Goal: Task Accomplishment & Management: Use online tool/utility

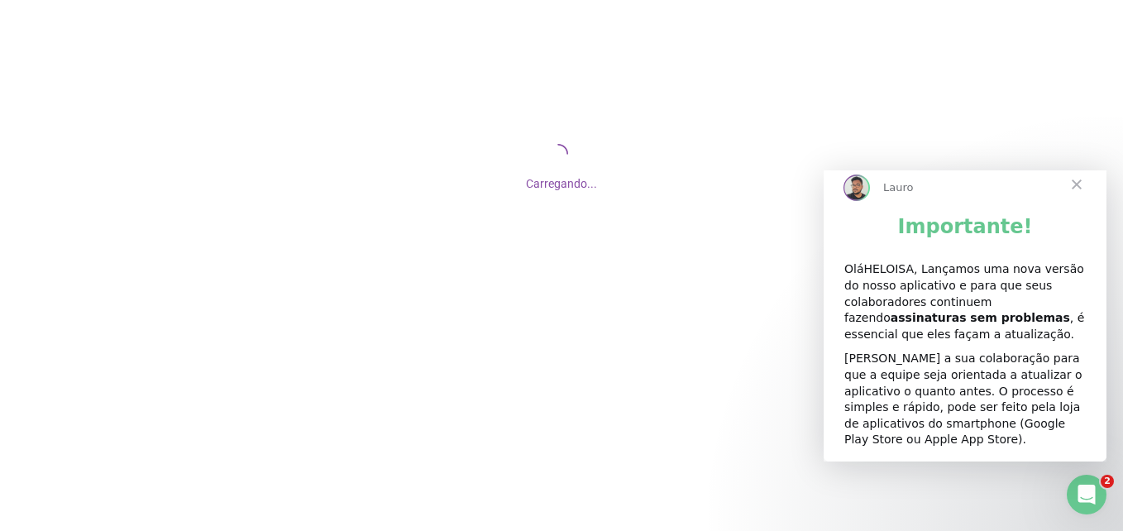
click at [1078, 196] on span "Fechar" at bounding box center [1077, 185] width 60 height 60
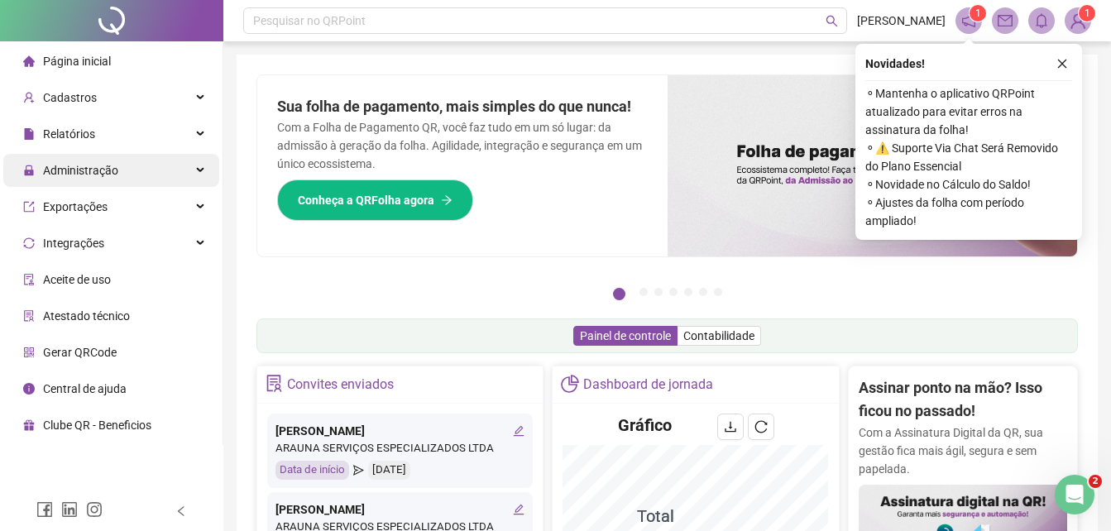
click at [138, 169] on div "Administração" at bounding box center [111, 170] width 216 height 33
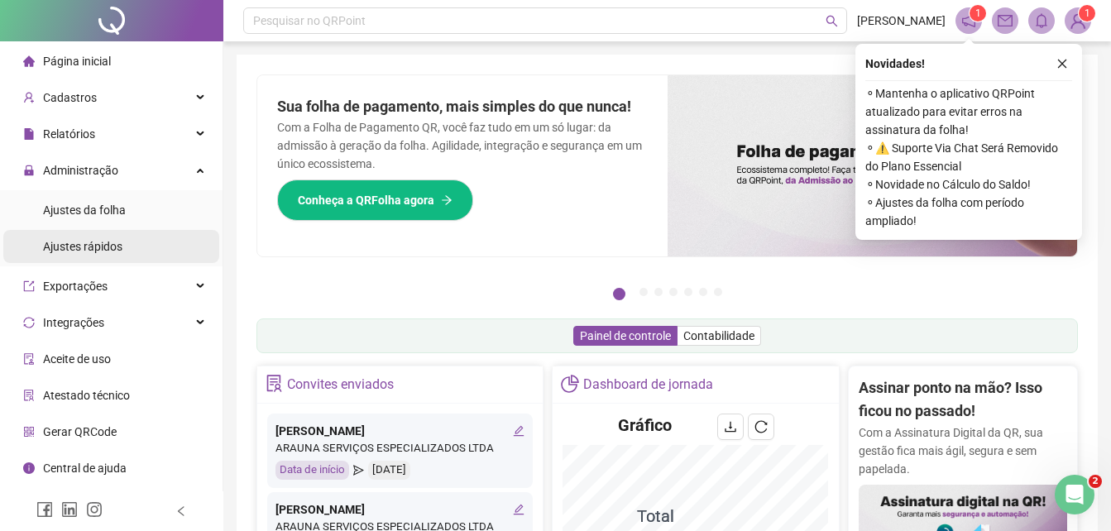
click at [117, 251] on span "Ajustes rápidos" at bounding box center [82, 246] width 79 height 13
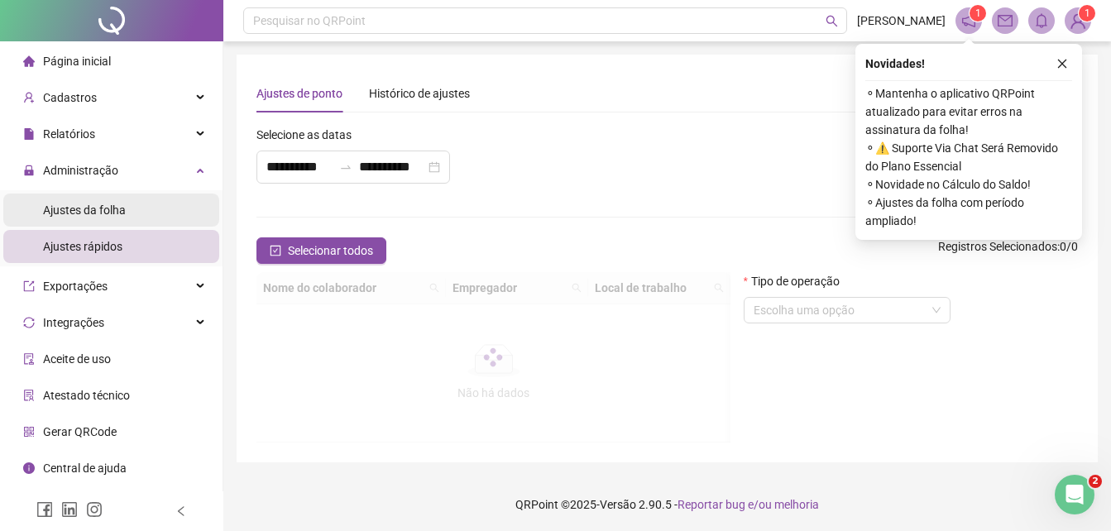
click at [125, 198] on li "Ajustes da folha" at bounding box center [111, 210] width 216 height 33
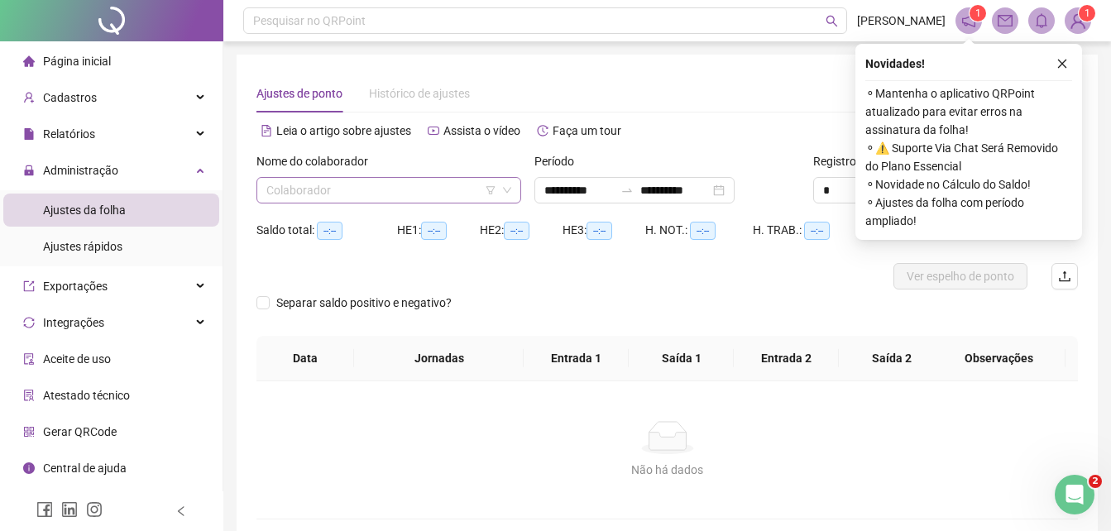
click at [343, 183] on input "search" at bounding box center [381, 190] width 230 height 25
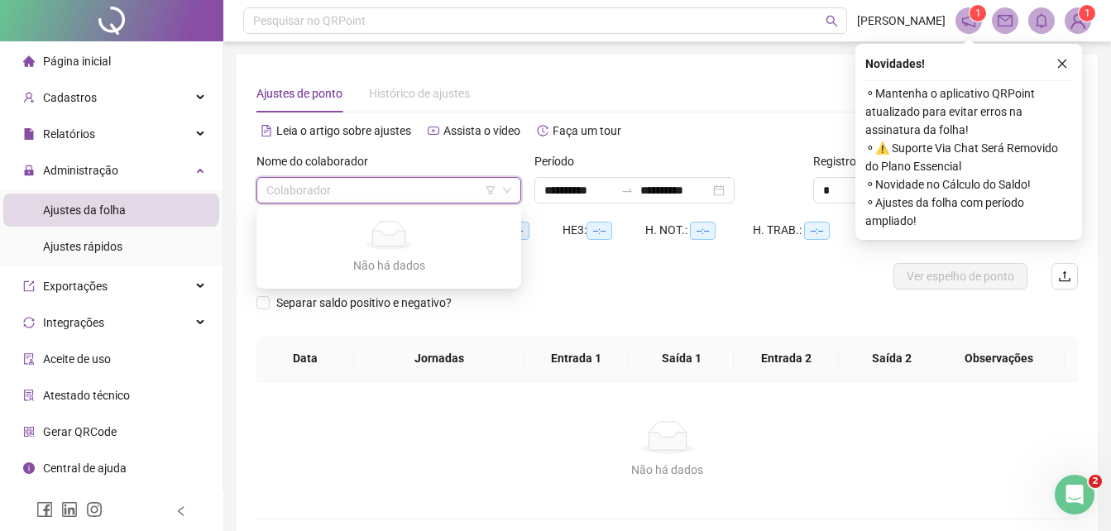
type input "*"
type input "**********"
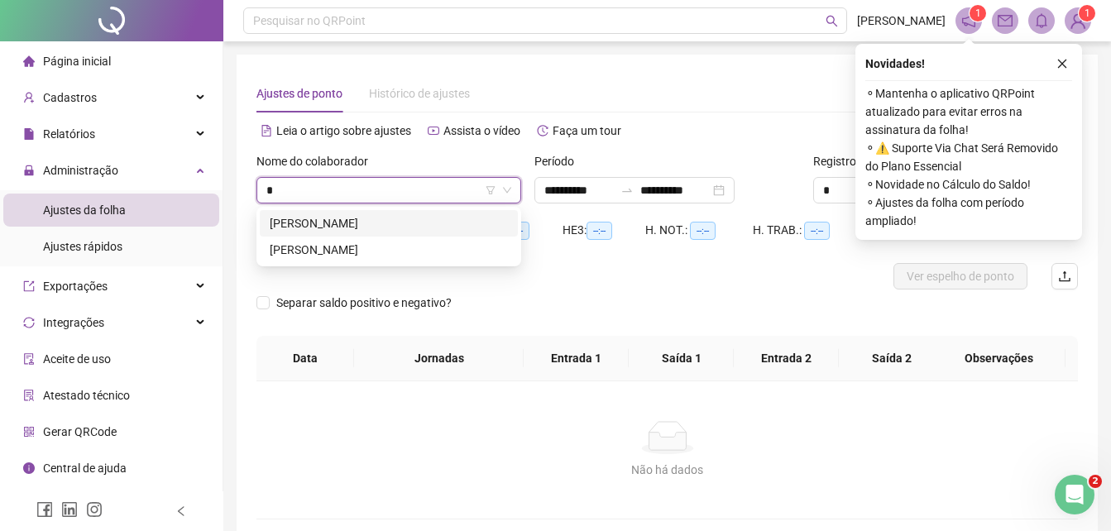
type input "**"
click at [373, 221] on div "[PERSON_NAME]" at bounding box center [389, 223] width 238 height 18
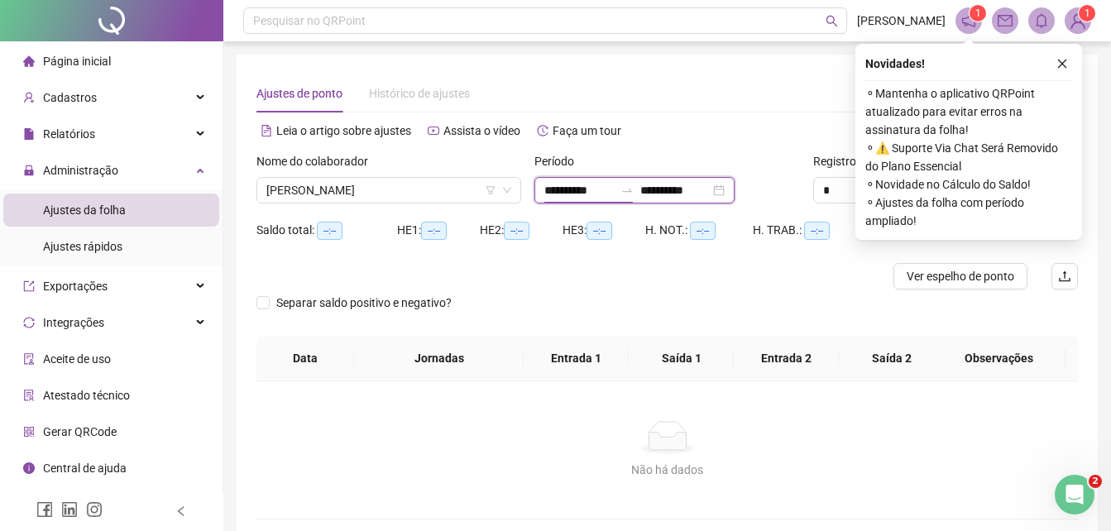
click at [561, 189] on input "**********" at bounding box center [578, 190] width 69 height 18
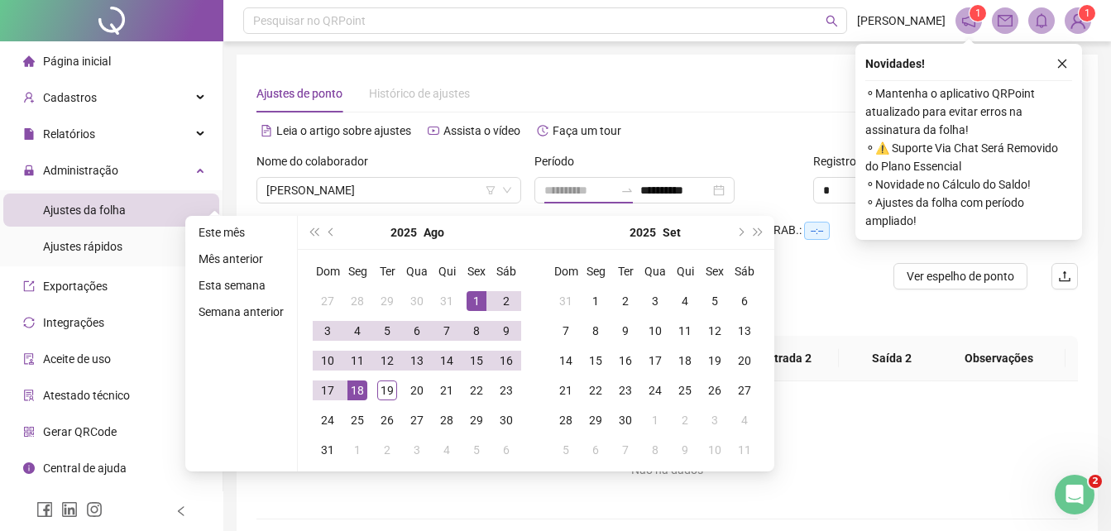
click at [470, 296] on div "1" at bounding box center [477, 301] width 20 height 20
type input "**********"
click at [381, 384] on div "19" at bounding box center [387, 390] width 20 height 20
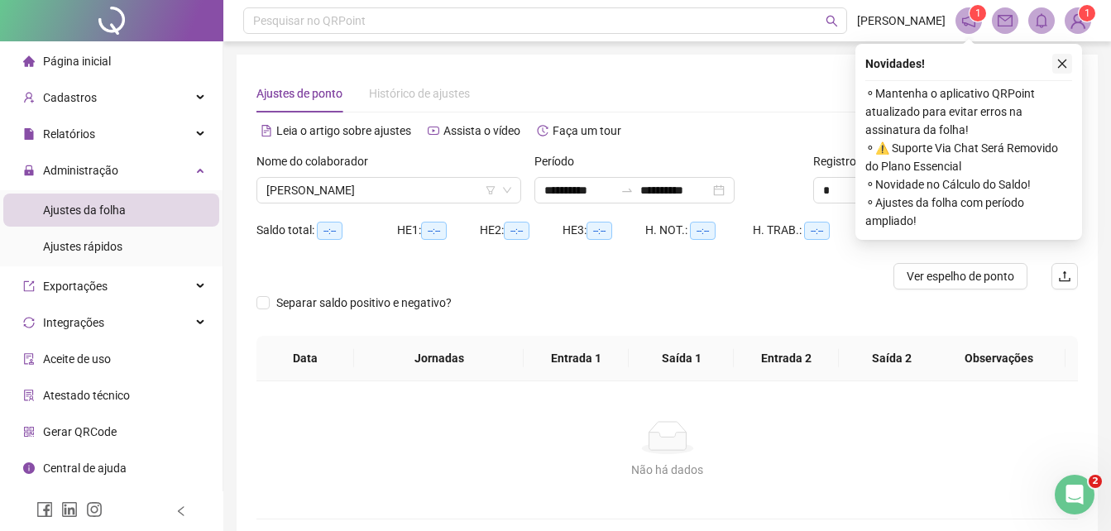
click at [1060, 64] on icon "close" at bounding box center [1062, 64] width 12 height 12
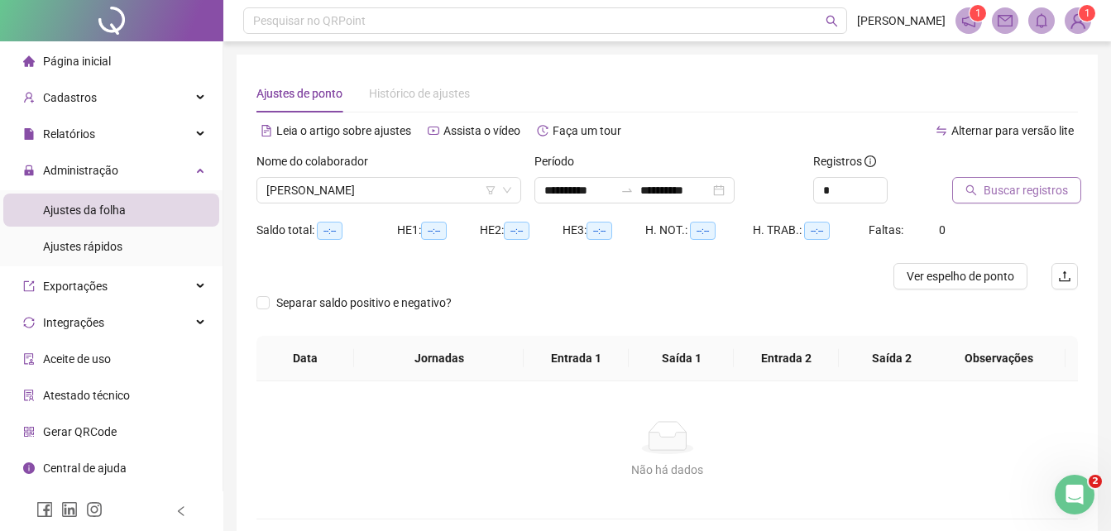
click at [1040, 196] on span "Buscar registros" at bounding box center [1025, 190] width 84 height 18
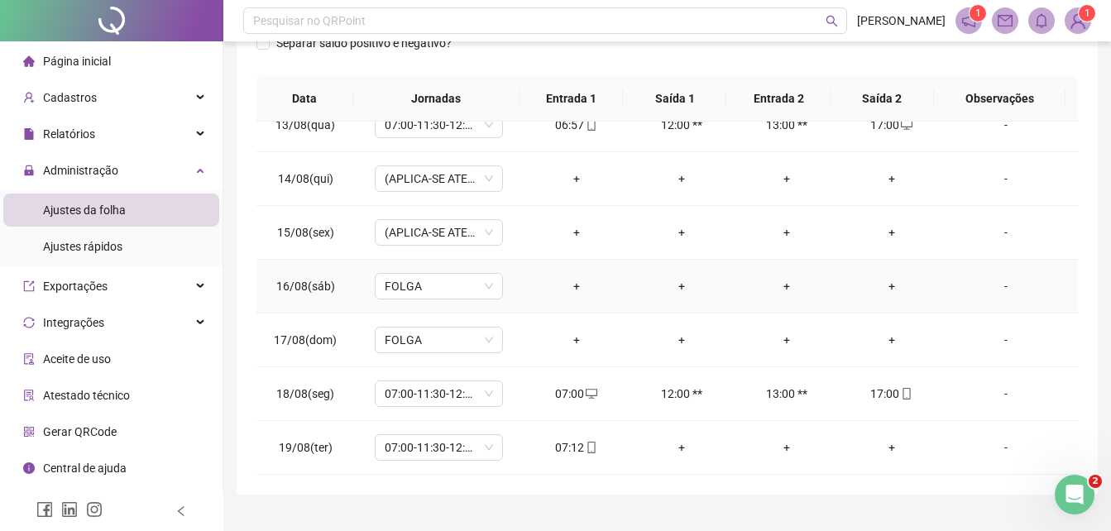
scroll to position [314, 0]
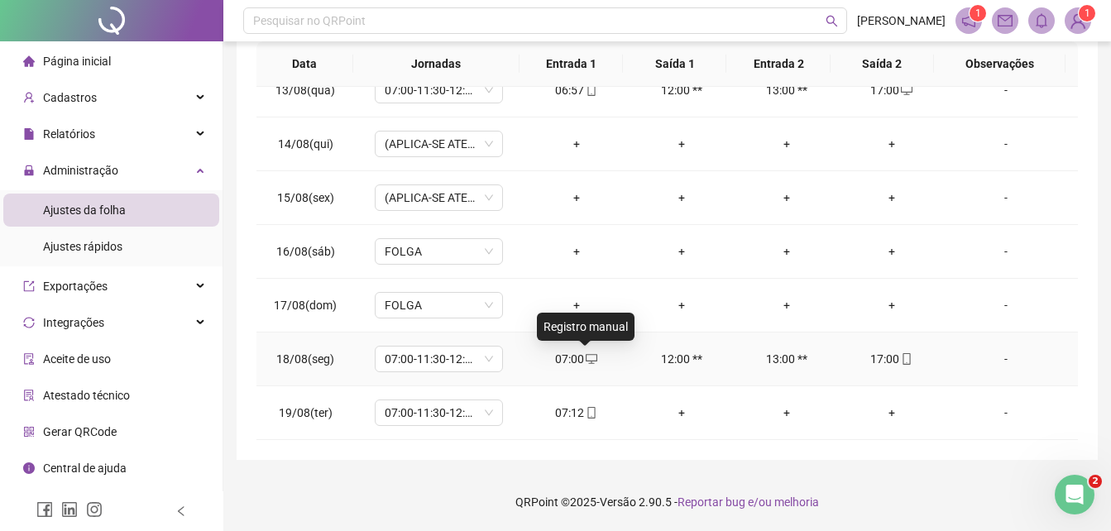
click at [586, 361] on icon "desktop" at bounding box center [592, 359] width 12 height 10
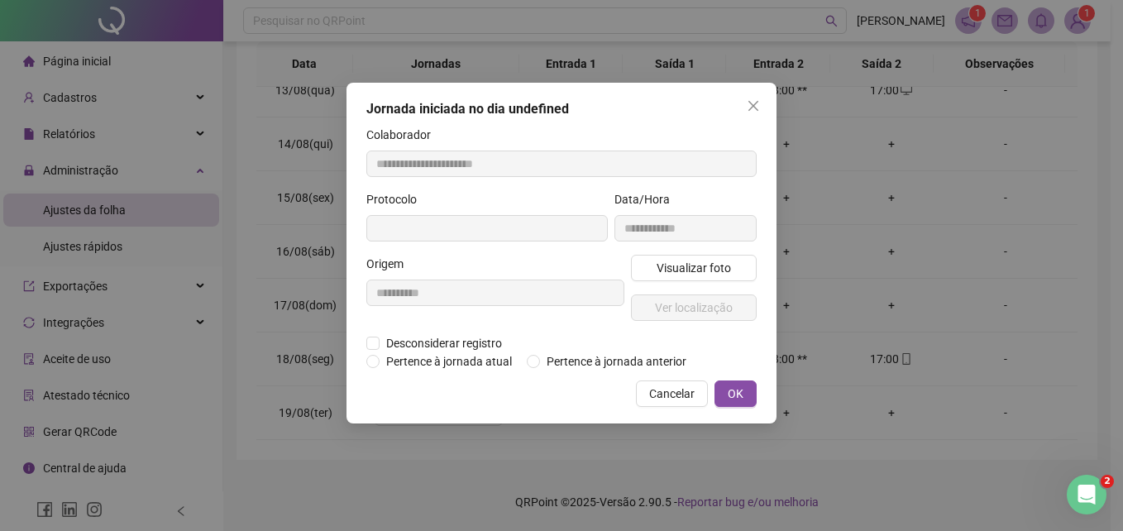
type input "**********"
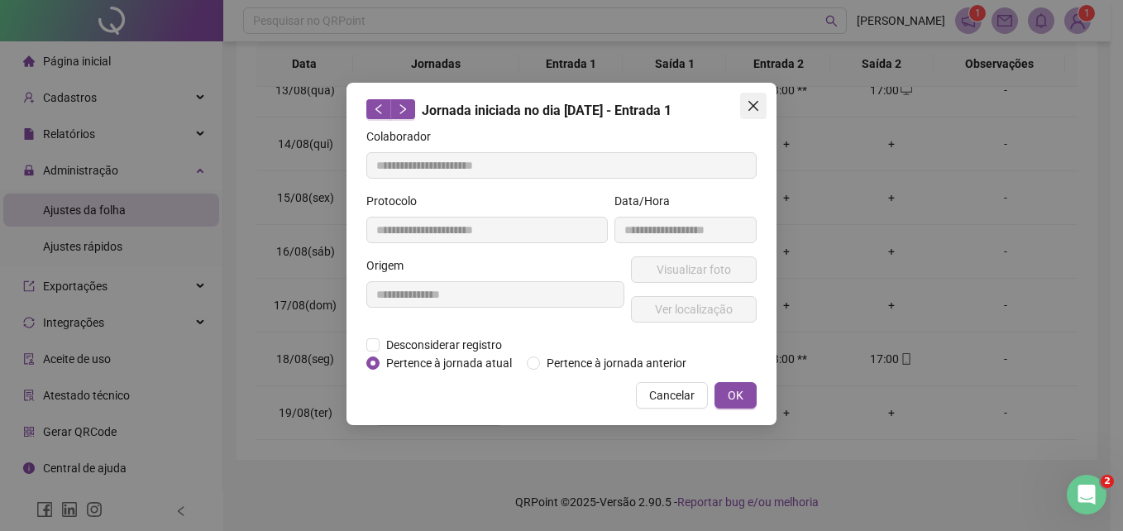
click at [744, 99] on span "Close" at bounding box center [753, 105] width 26 height 13
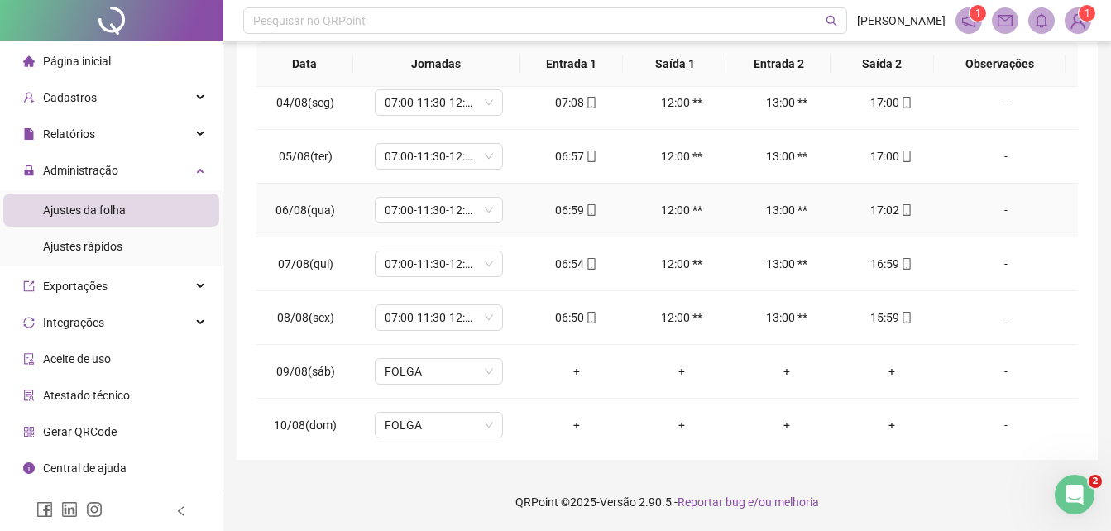
scroll to position [89, 0]
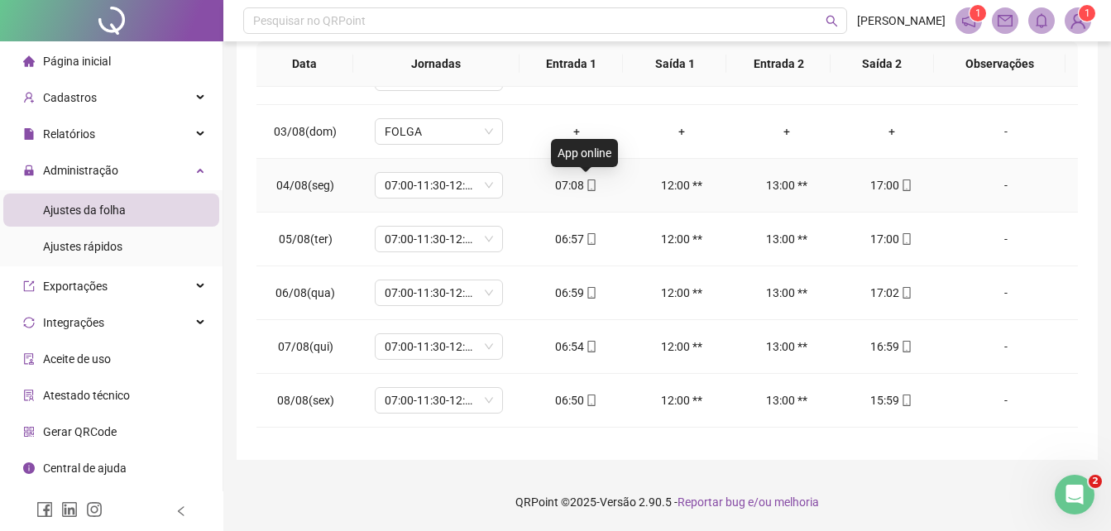
click at [591, 190] on icon "mobile" at bounding box center [592, 185] width 12 height 12
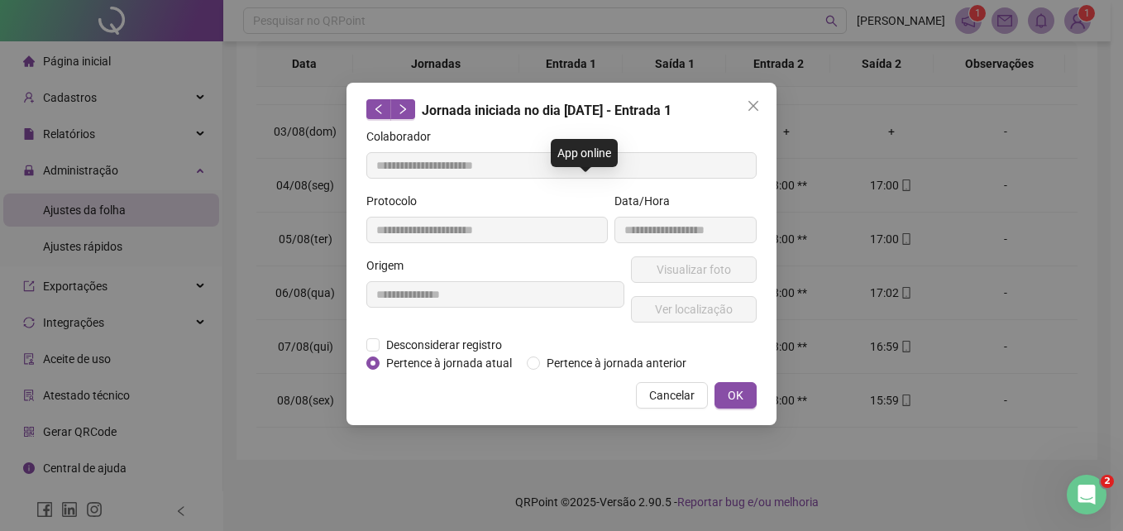
type input "**********"
click at [689, 261] on span "Visualizar foto" at bounding box center [694, 270] width 74 height 18
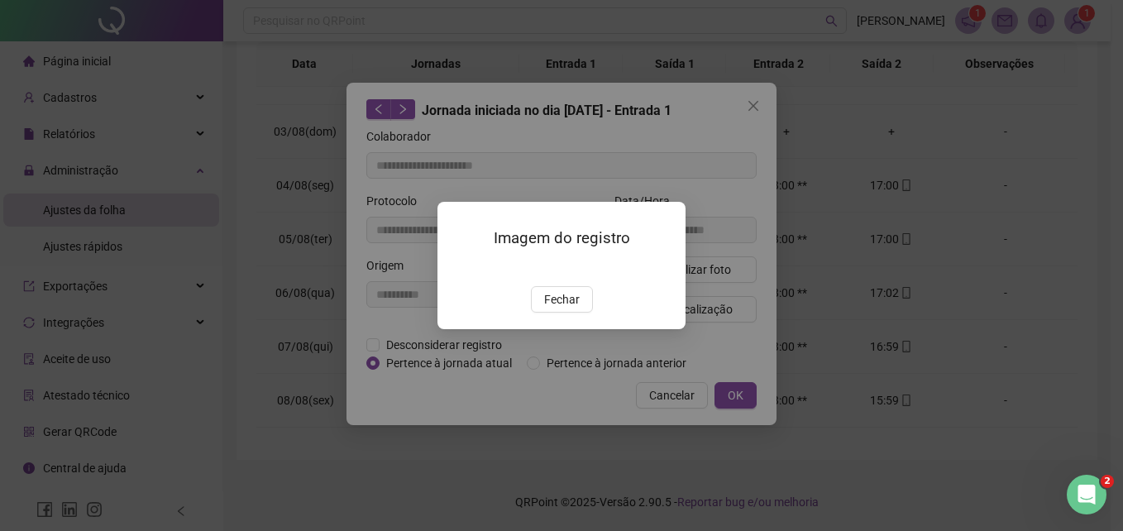
click at [457, 268] on img at bounding box center [457, 268] width 0 height 0
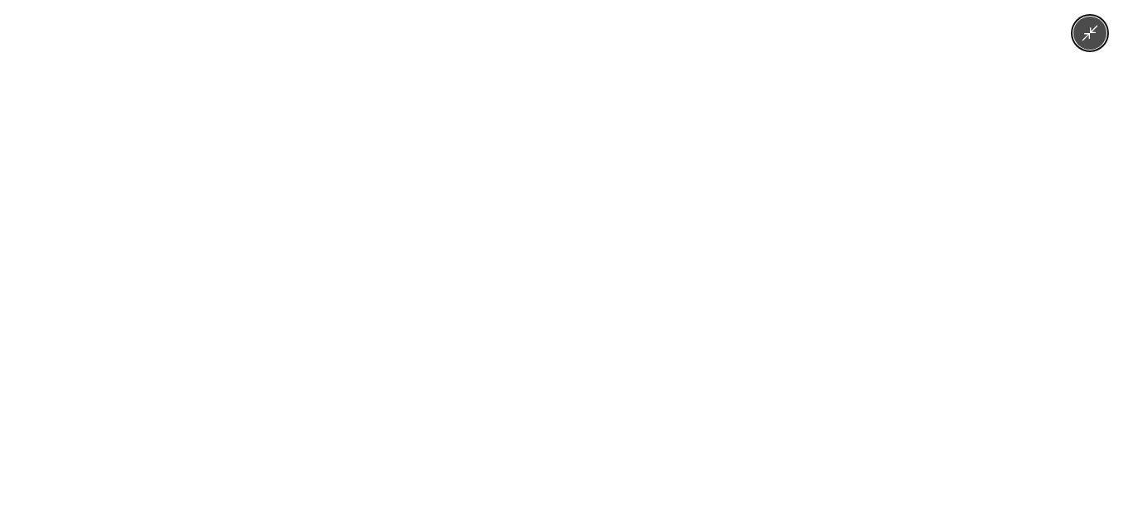
click at [586, 280] on img at bounding box center [561, 265] width 399 height 531
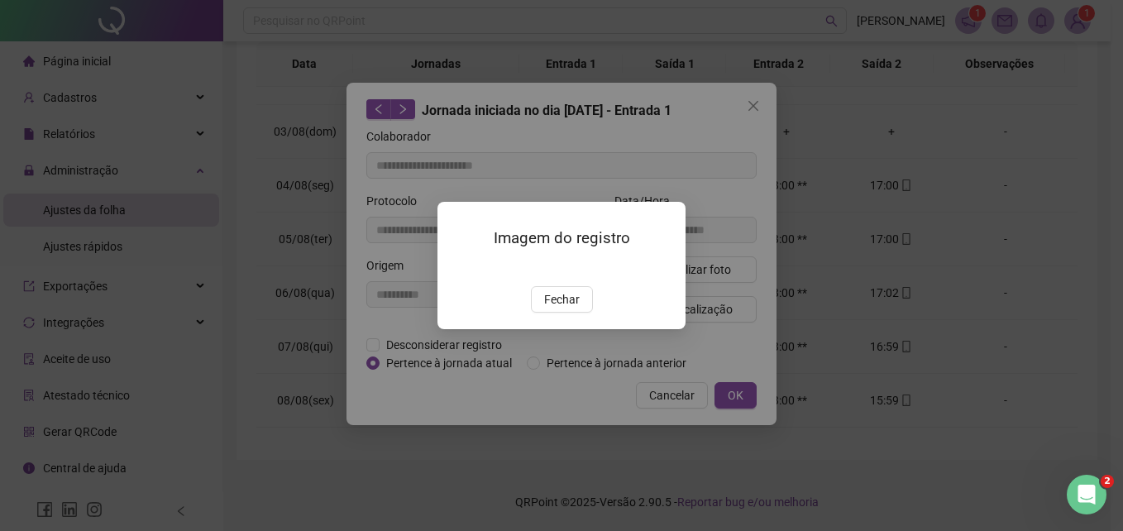
click at [748, 107] on div "Imagem do registro Fechar" at bounding box center [561, 265] width 1123 height 531
click at [562, 309] on span "Fechar" at bounding box center [562, 299] width 36 height 18
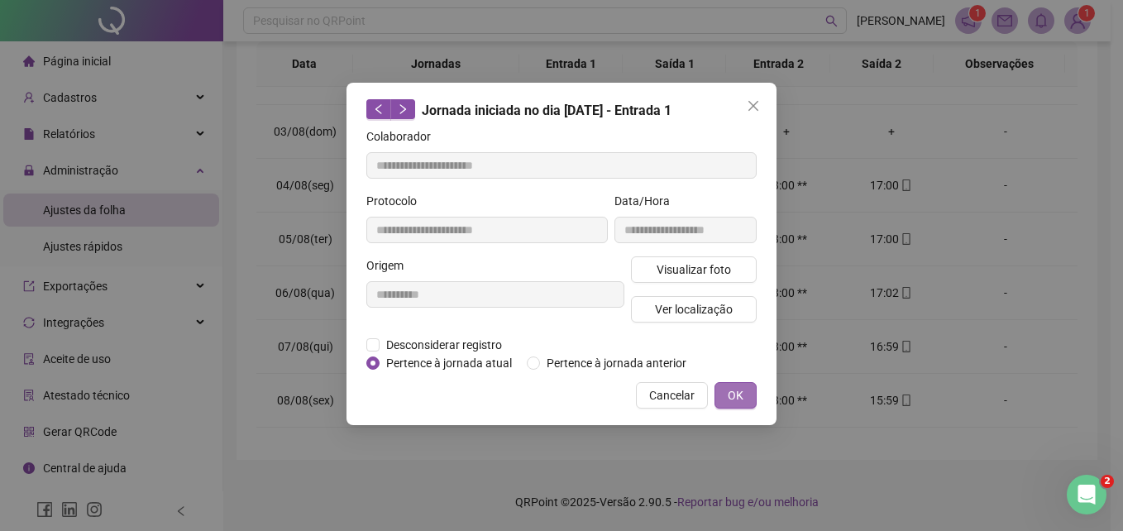
click at [727, 386] on button "OK" at bounding box center [736, 395] width 42 height 26
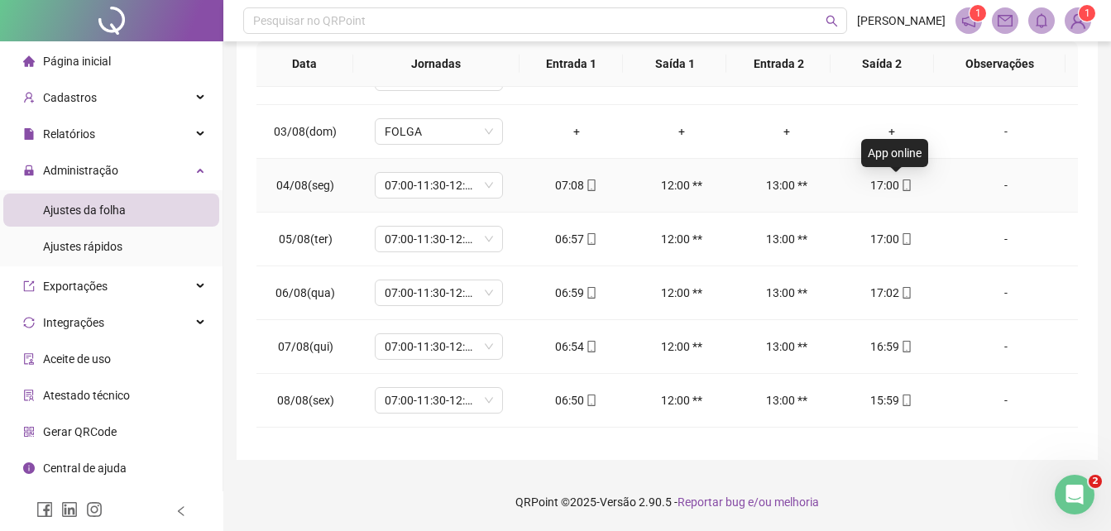
click at [901, 183] on icon "mobile" at bounding box center [907, 185] width 12 height 12
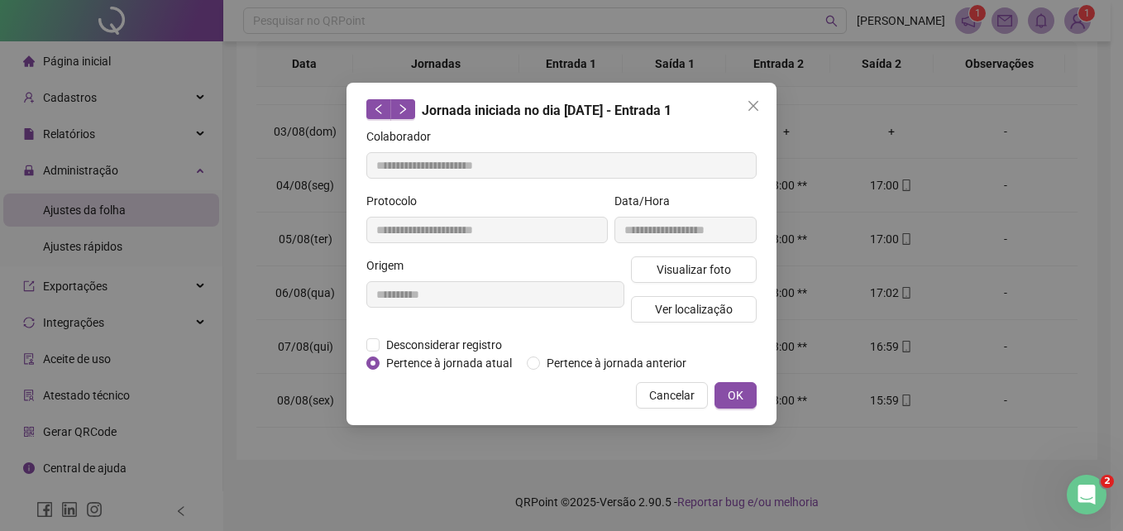
type input "**********"
click at [694, 267] on span "Visualizar foto" at bounding box center [694, 270] width 74 height 18
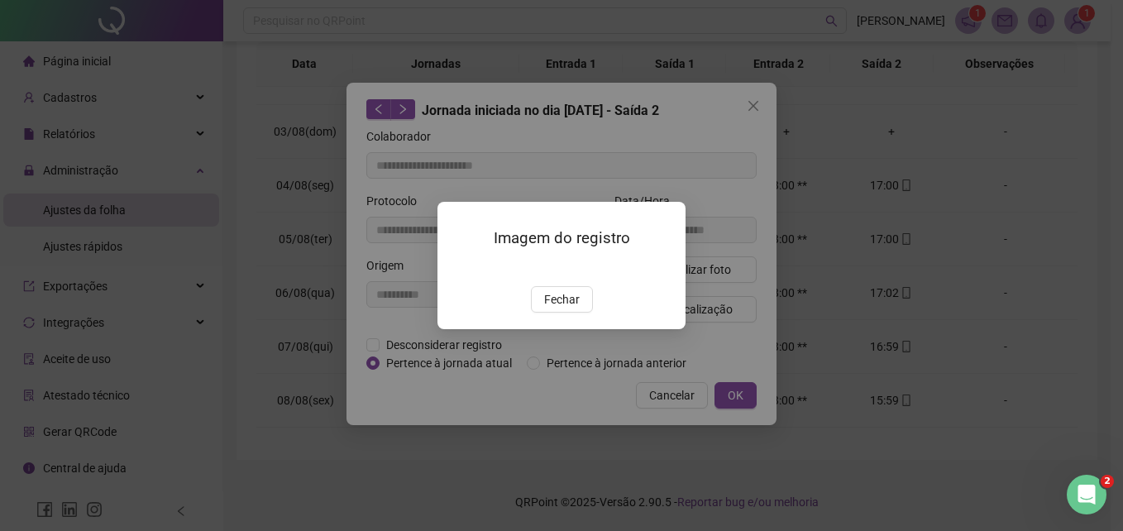
click at [457, 268] on img at bounding box center [457, 268] width 0 height 0
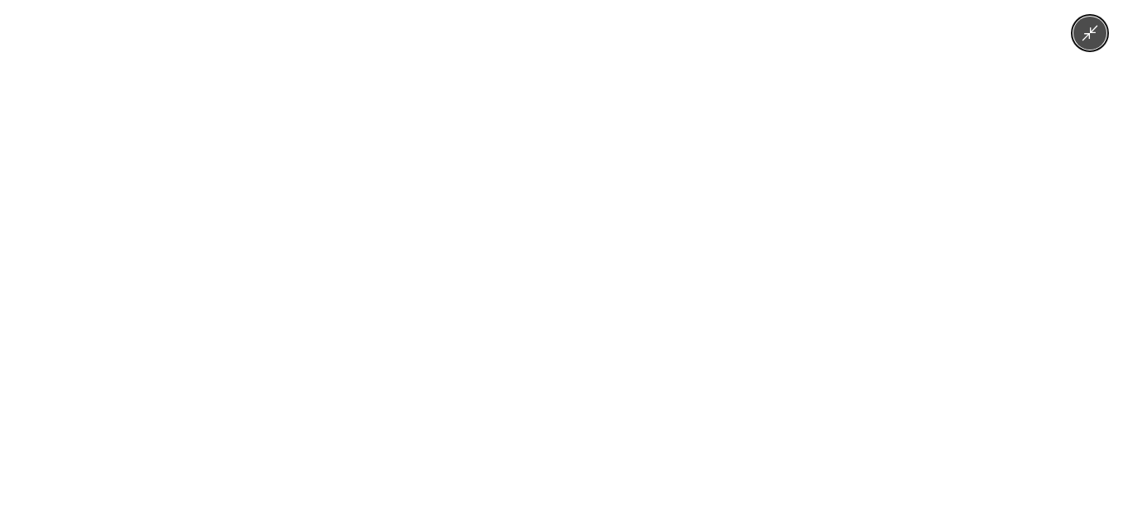
click at [897, 295] on div at bounding box center [561, 265] width 1123 height 531
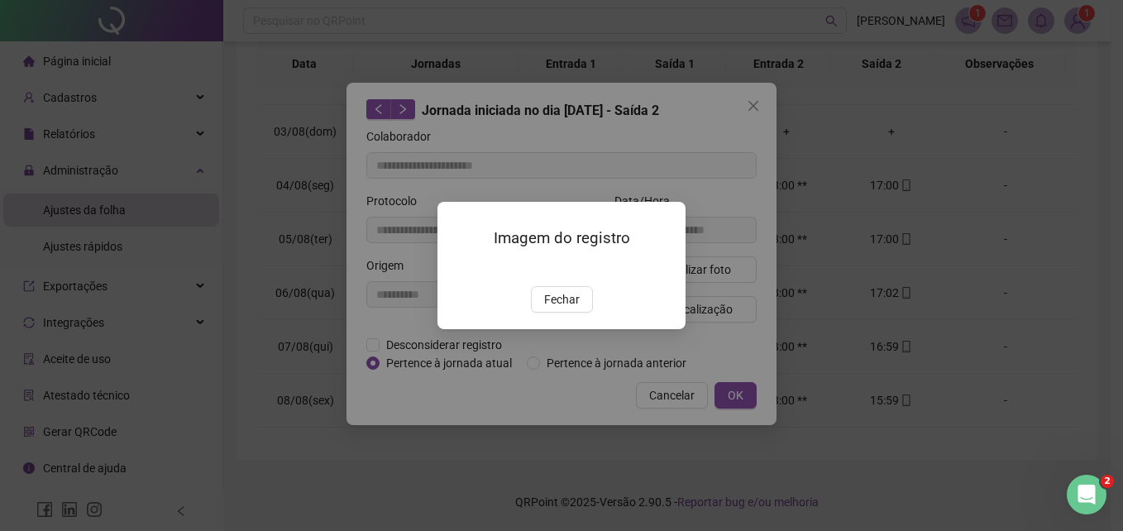
click at [762, 108] on div "Imagem do registro Fechar" at bounding box center [561, 265] width 1123 height 531
click at [754, 104] on div "Imagem do registro Fechar" at bounding box center [561, 265] width 1123 height 531
click at [572, 313] on button "Fechar" at bounding box center [562, 299] width 62 height 26
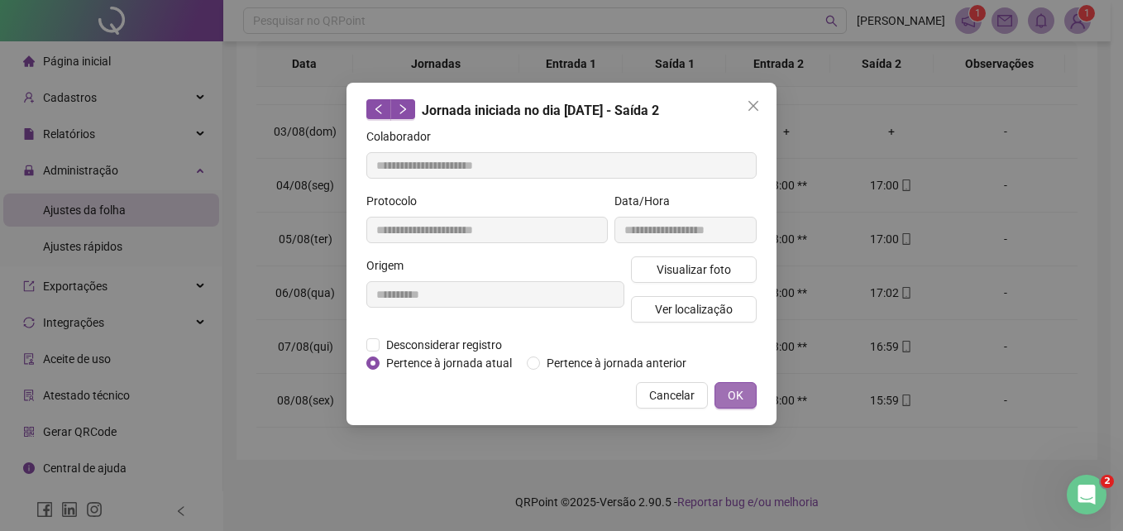
click at [734, 396] on span "OK" at bounding box center [736, 395] width 16 height 18
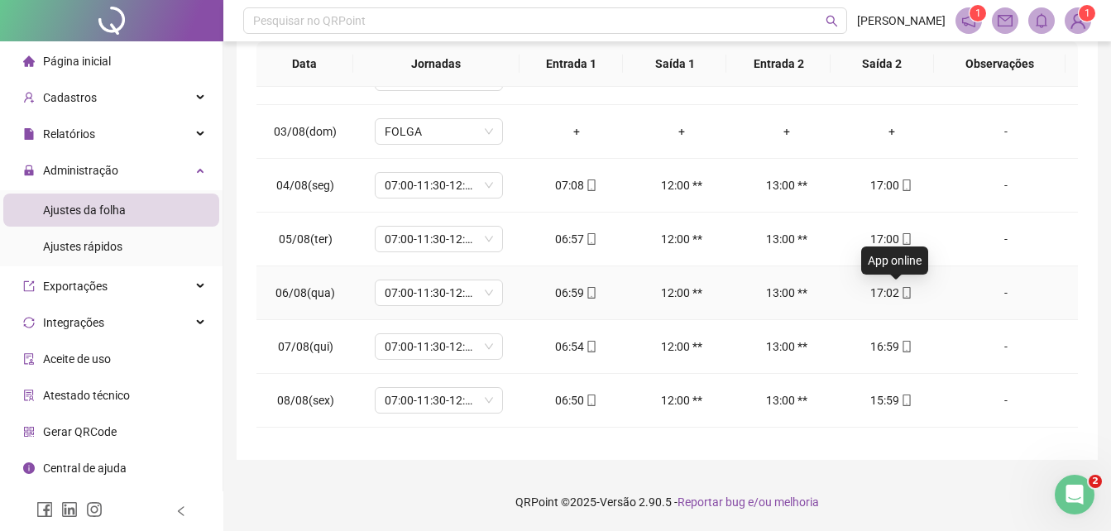
click at [901, 294] on icon "mobile" at bounding box center [907, 293] width 12 height 12
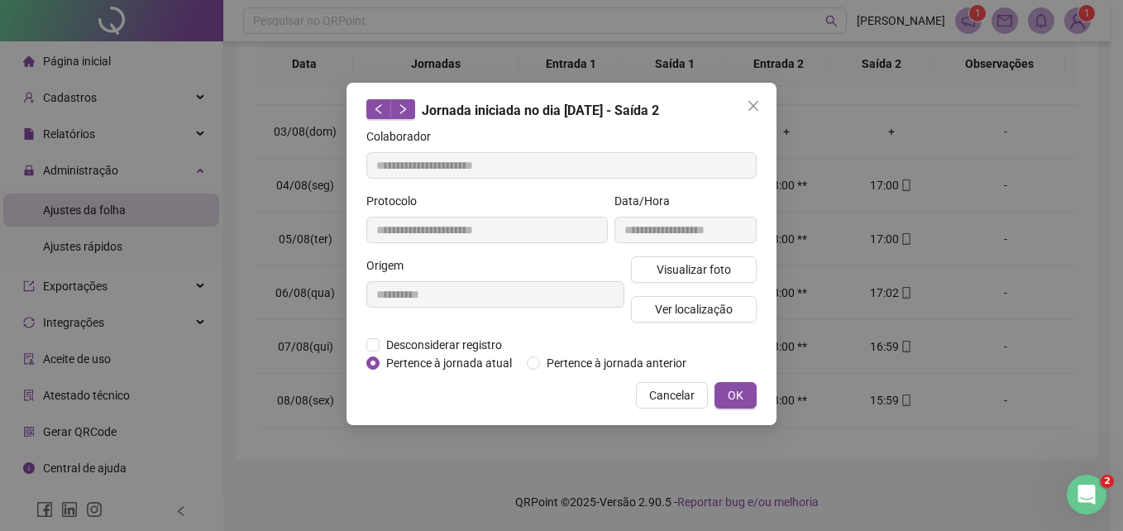
type input "**********"
click at [696, 272] on span "Visualizar foto" at bounding box center [694, 270] width 74 height 18
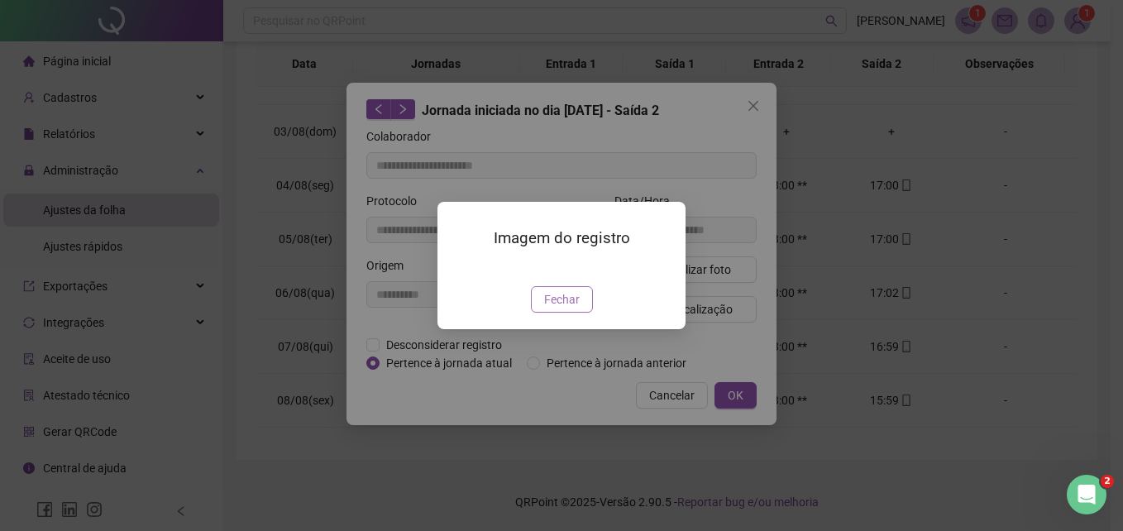
click at [557, 309] on span "Fechar" at bounding box center [562, 299] width 36 height 18
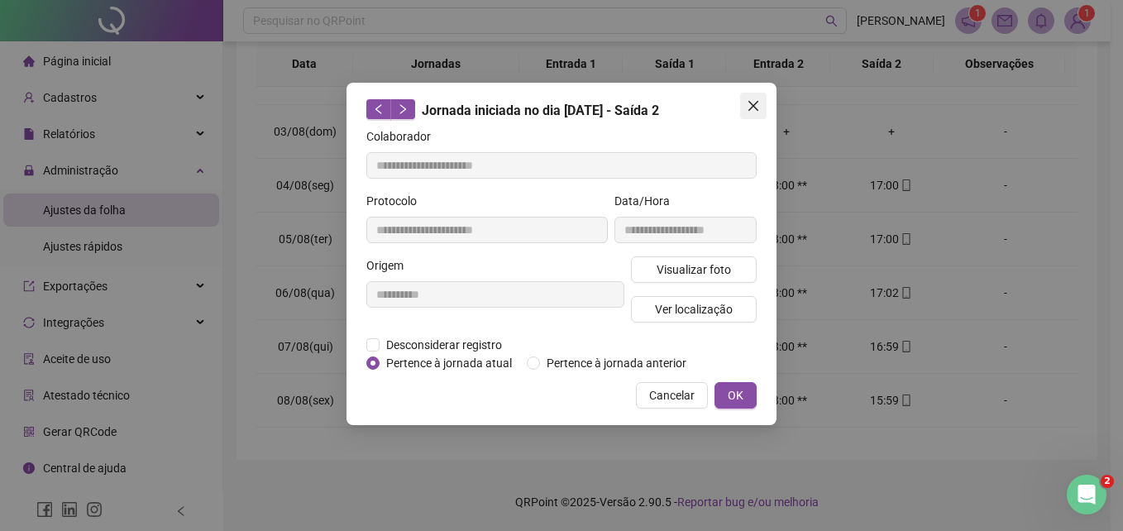
click at [744, 103] on span "Close" at bounding box center [753, 105] width 26 height 13
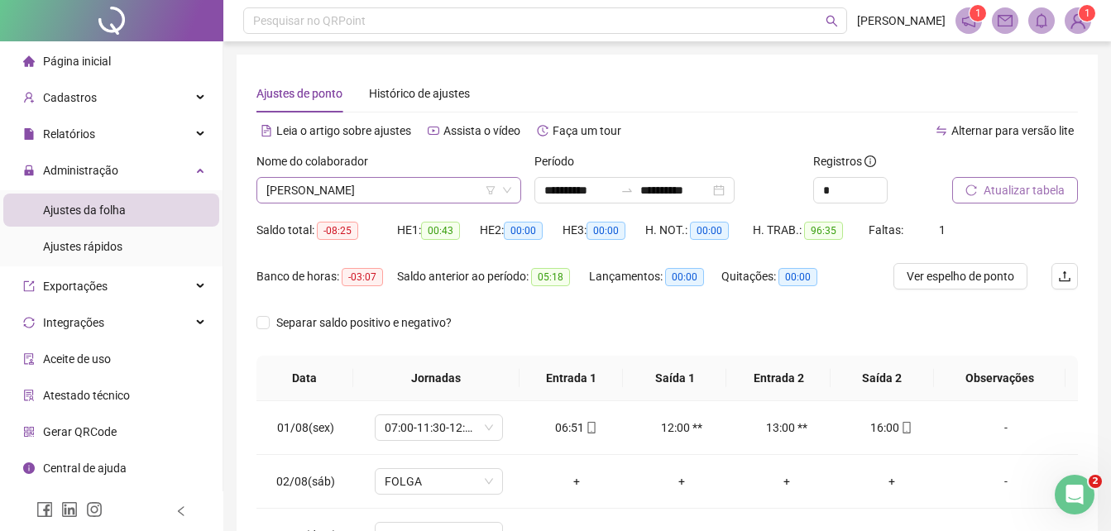
scroll to position [79, 0]
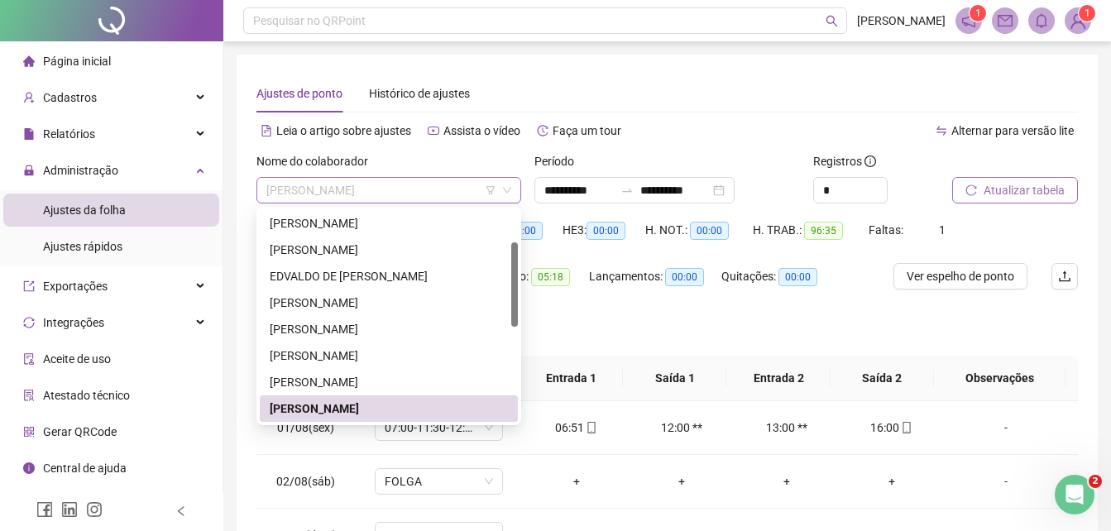
click at [351, 194] on span "[PERSON_NAME]" at bounding box center [388, 190] width 245 height 25
click at [348, 251] on div "[PERSON_NAME]" at bounding box center [389, 250] width 238 height 18
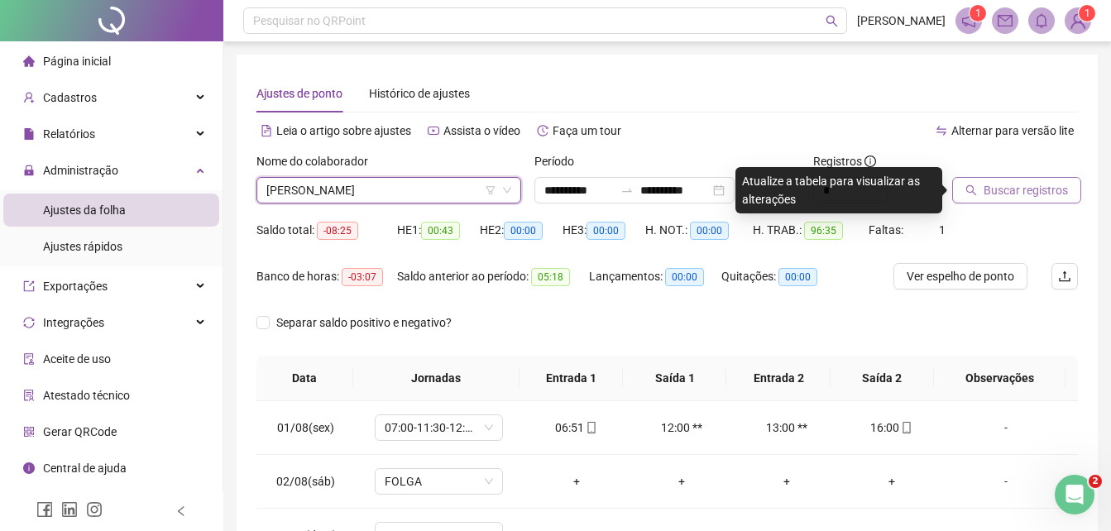
click at [989, 198] on span "Buscar registros" at bounding box center [1025, 190] width 84 height 18
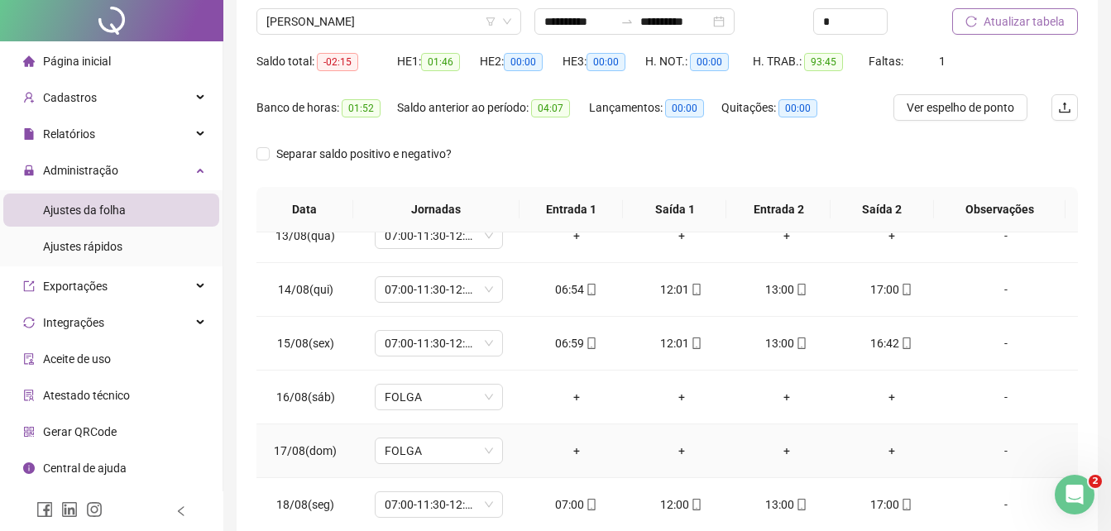
scroll to position [0, 0]
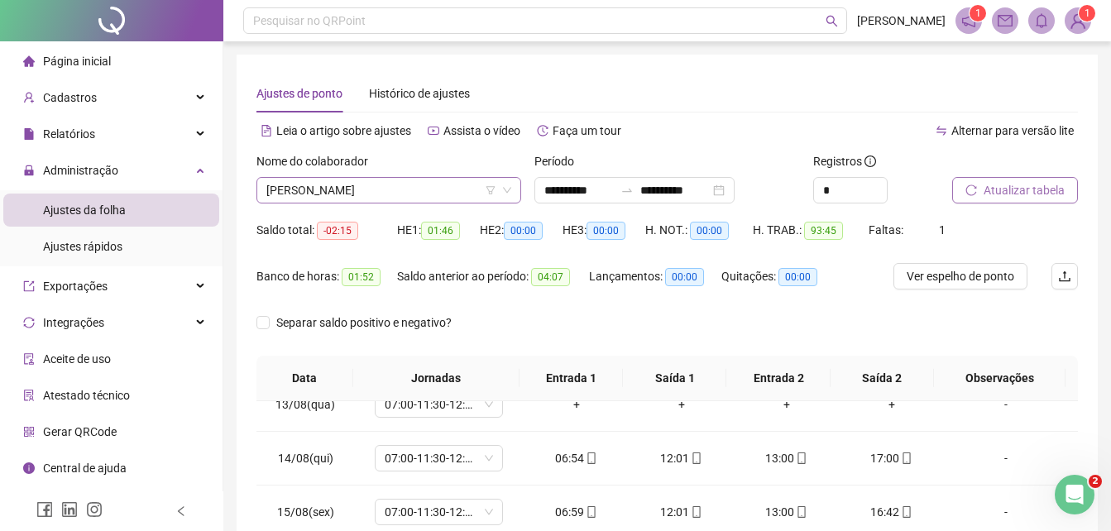
click at [489, 189] on icon "filter" at bounding box center [491, 190] width 10 height 10
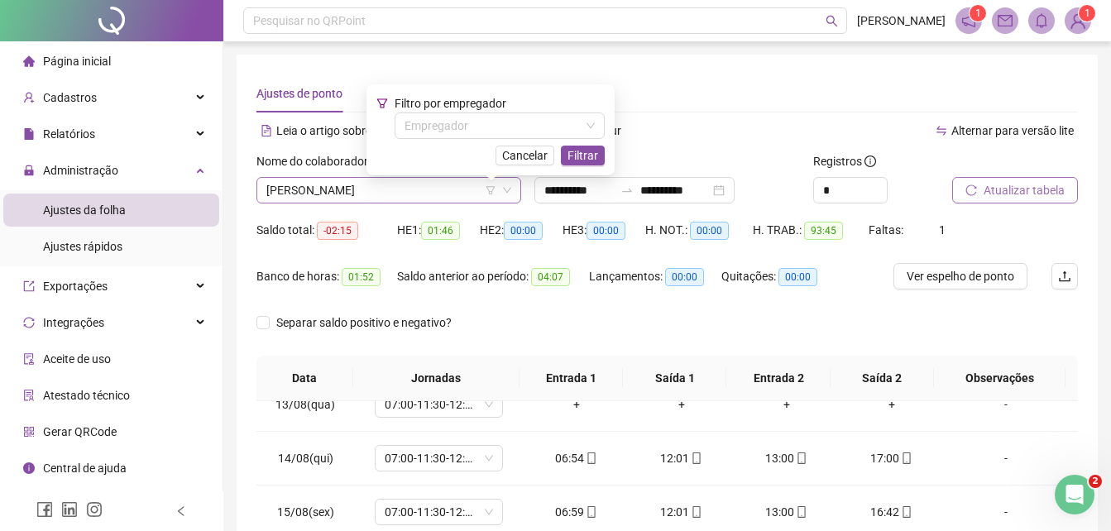
click at [457, 188] on span "[PERSON_NAME]" at bounding box center [388, 190] width 245 height 25
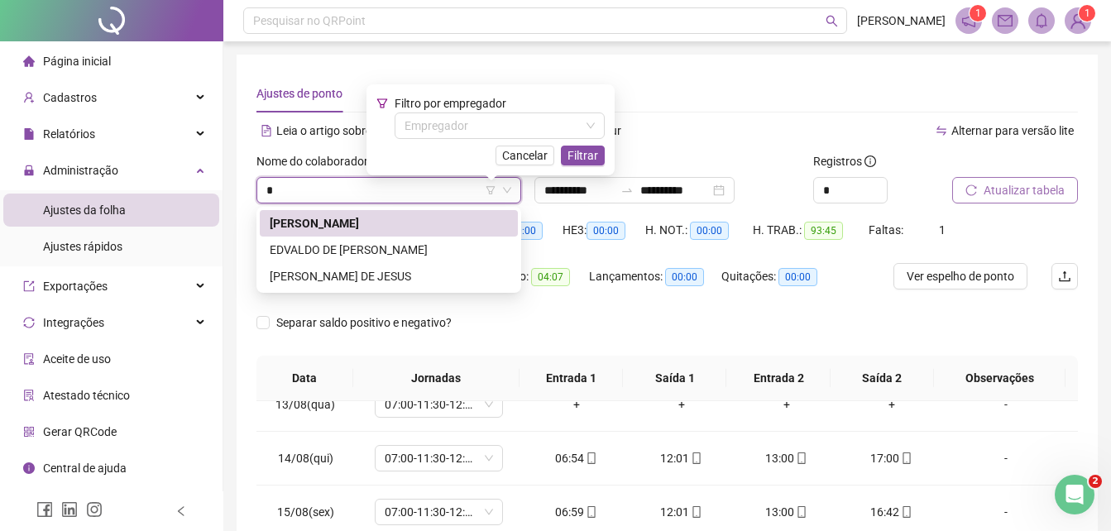
type input "**"
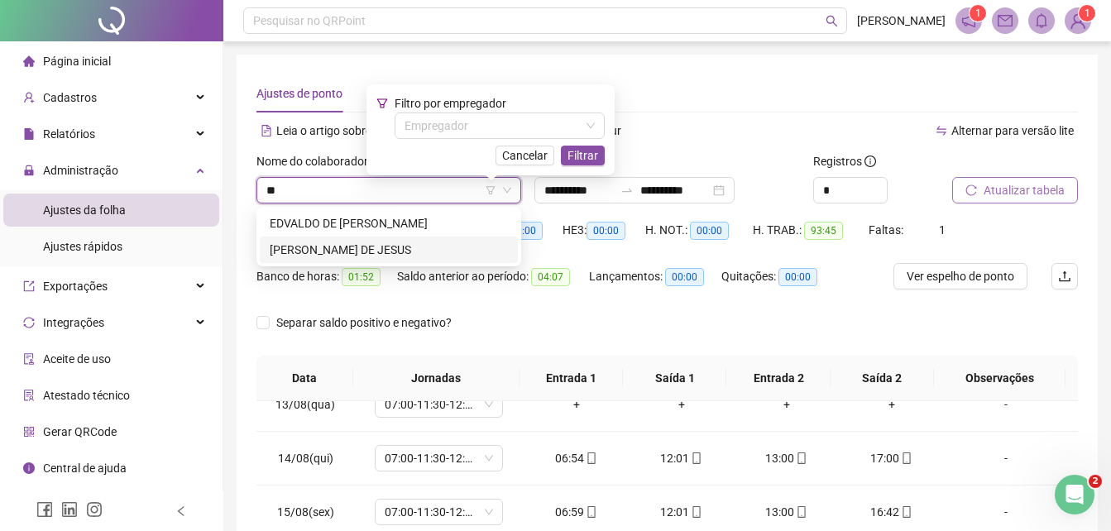
click at [362, 246] on div "[PERSON_NAME] DE JESUS" at bounding box center [389, 250] width 238 height 18
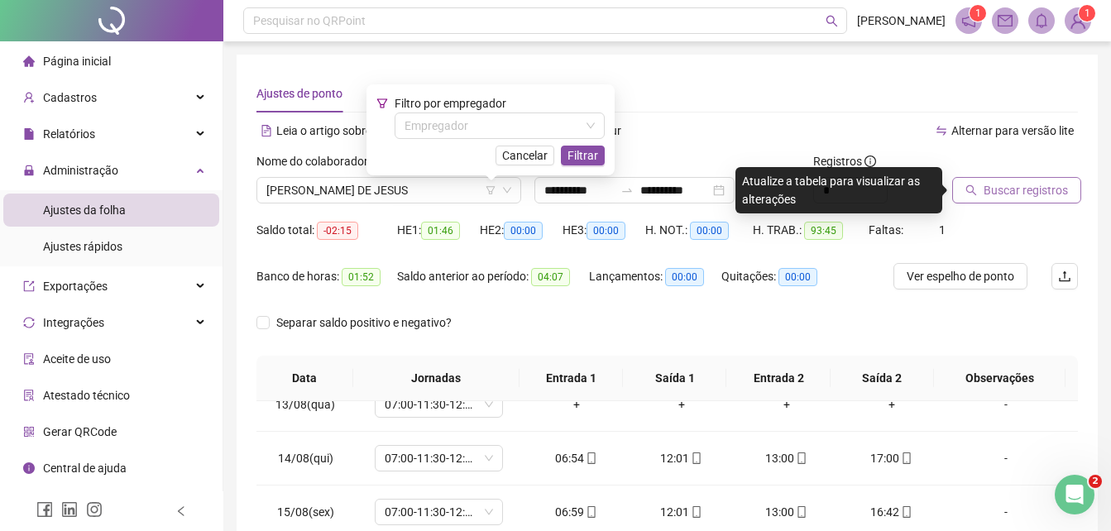
click at [1015, 179] on button "Buscar registros" at bounding box center [1016, 190] width 129 height 26
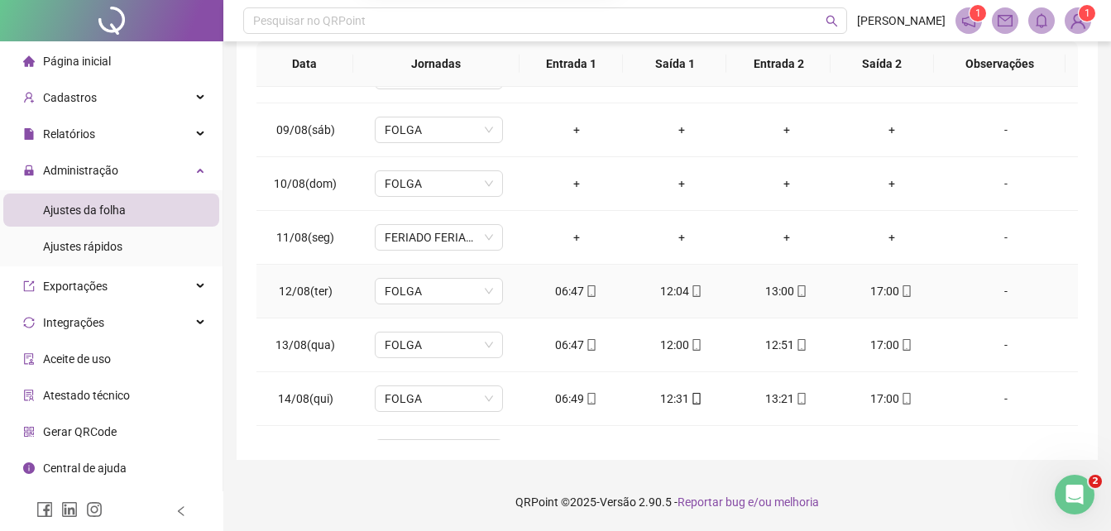
scroll to position [668, 0]
